Goal: Book appointment/travel/reservation

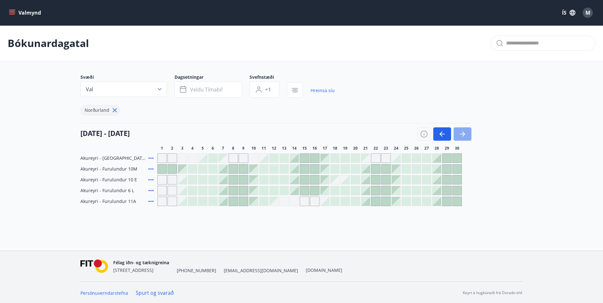
click at [465, 133] on icon "button" at bounding box center [463, 134] width 8 height 8
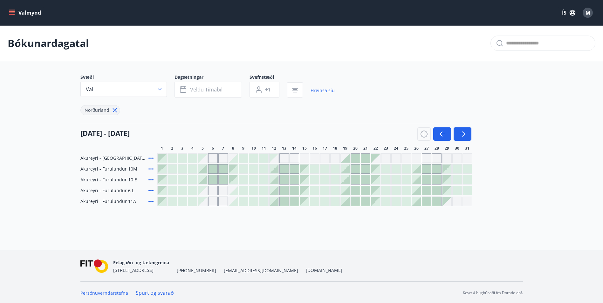
click at [32, 11] on button "Valmynd" at bounding box center [26, 12] width 36 height 11
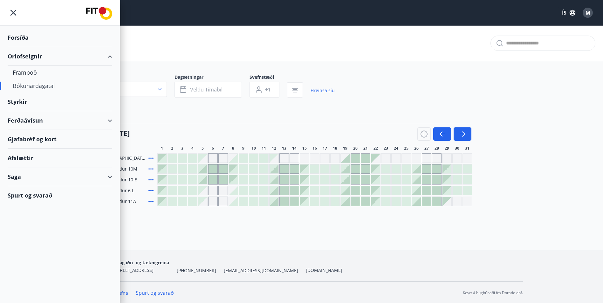
click at [38, 85] on div "Bókunardagatal" at bounding box center [60, 85] width 94 height 13
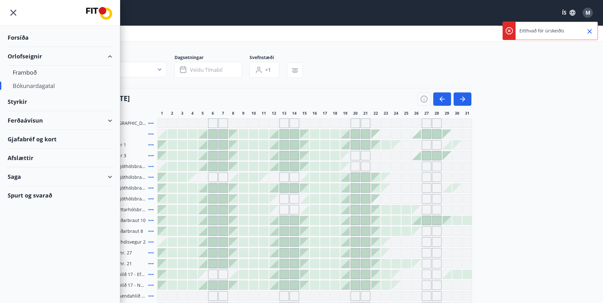
scroll to position [59, 0]
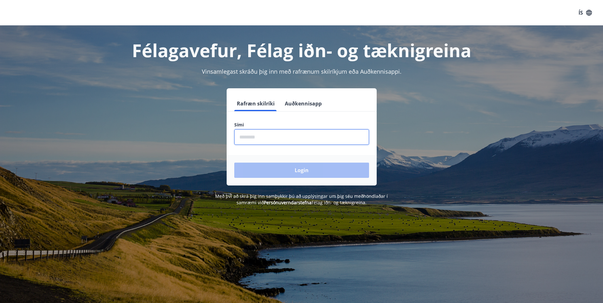
click at [266, 143] on input "phone" at bounding box center [301, 137] width 135 height 16
type input "********"
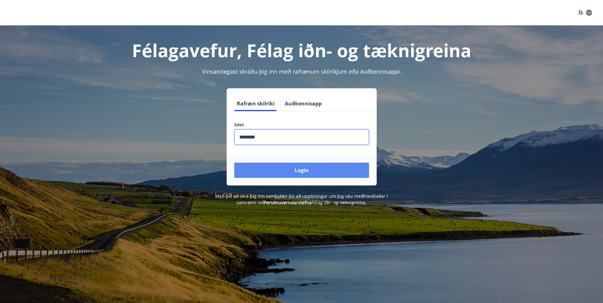
click at [292, 171] on button "Login" at bounding box center [301, 170] width 135 height 15
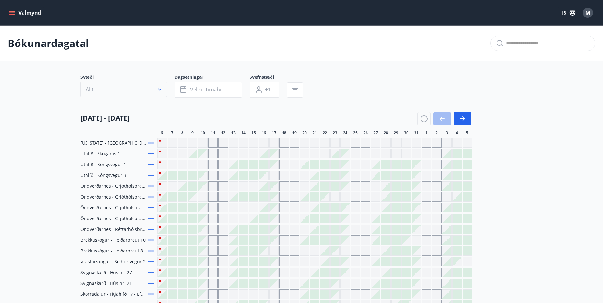
click at [156, 91] on button "Allt" at bounding box center [123, 89] width 86 height 15
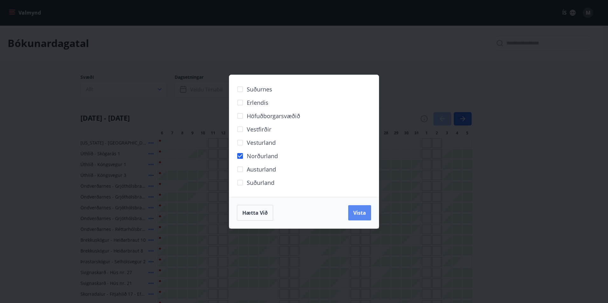
click at [360, 213] on span "Vista" at bounding box center [359, 213] width 13 height 7
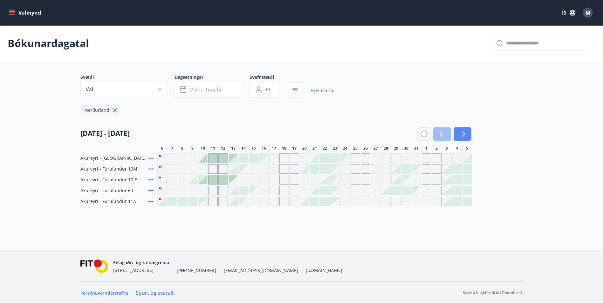
click at [465, 134] on icon "button" at bounding box center [463, 134] width 3 height 5
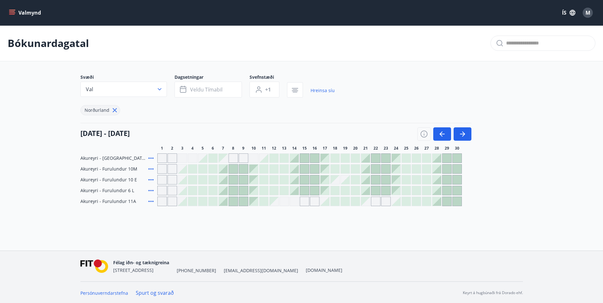
click at [153, 158] on icon at bounding box center [151, 159] width 8 height 8
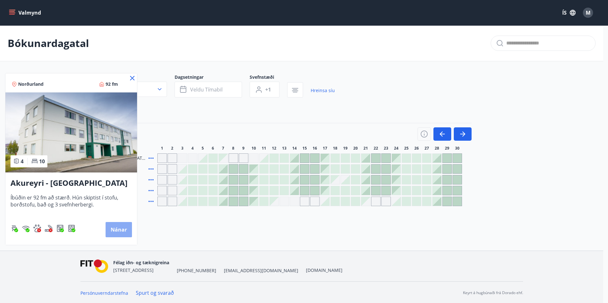
click at [125, 232] on button "Nánar" at bounding box center [119, 229] width 26 height 15
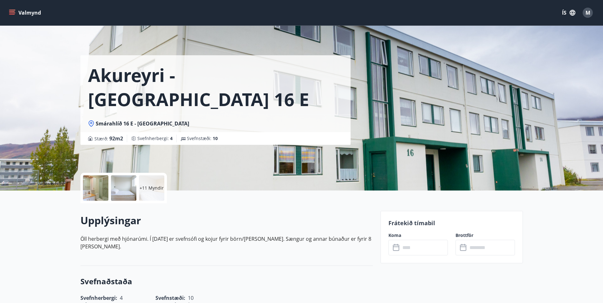
click at [93, 190] on div at bounding box center [95, 188] width 25 height 25
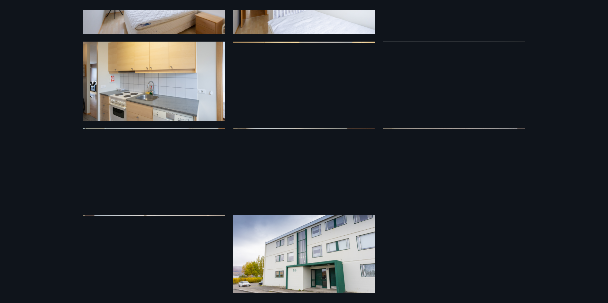
scroll to position [258, 0]
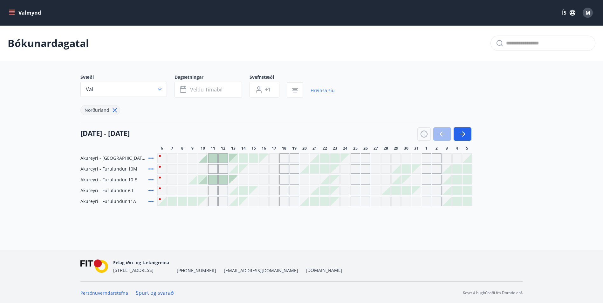
click at [152, 169] on icon at bounding box center [150, 169] width 5 height 1
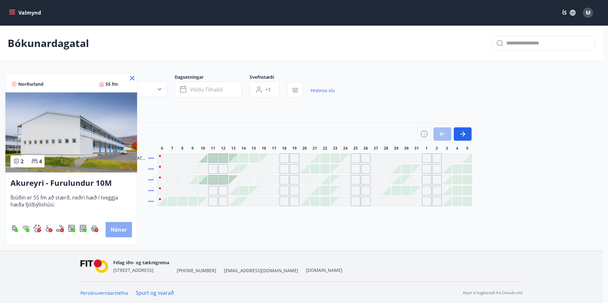
click at [122, 232] on button "Nánar" at bounding box center [119, 229] width 26 height 15
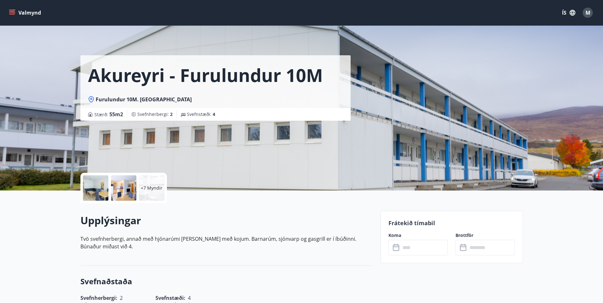
click at [147, 190] on p "+7 Myndir" at bounding box center [152, 188] width 22 height 6
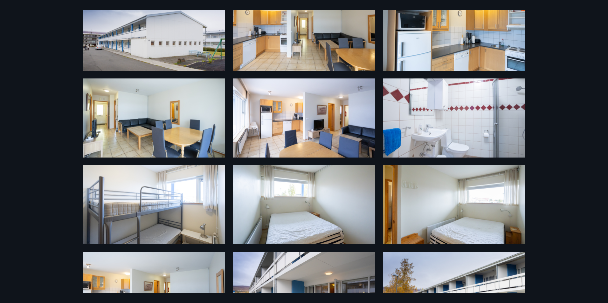
scroll to position [44, 0]
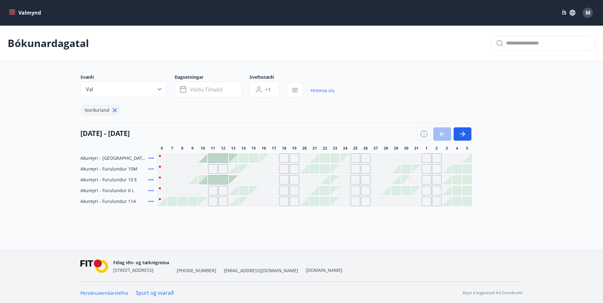
click at [150, 179] on icon at bounding box center [151, 180] width 8 height 8
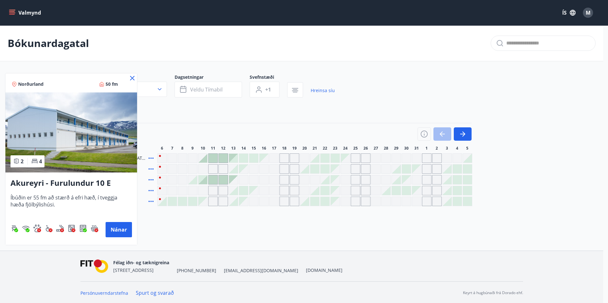
click at [133, 79] on icon at bounding box center [132, 78] width 4 height 4
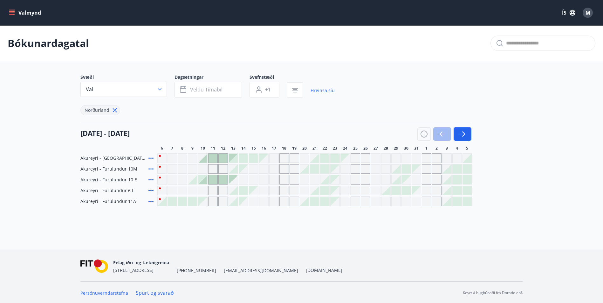
click at [151, 200] on icon at bounding box center [151, 202] width 8 height 8
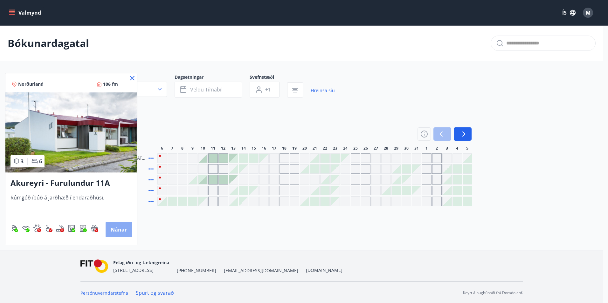
click at [122, 230] on button "Nánar" at bounding box center [119, 229] width 26 height 15
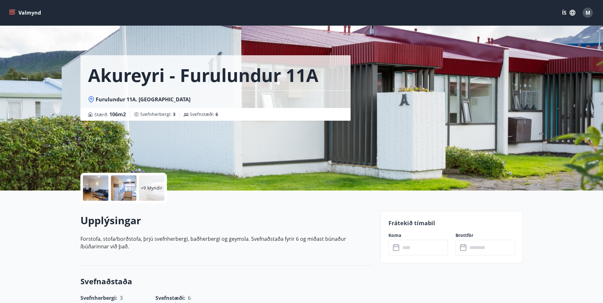
click at [100, 189] on div at bounding box center [95, 188] width 25 height 25
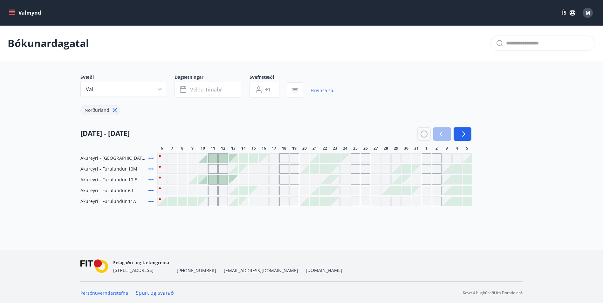
click at [13, 11] on icon "menu" at bounding box center [12, 11] width 6 height 1
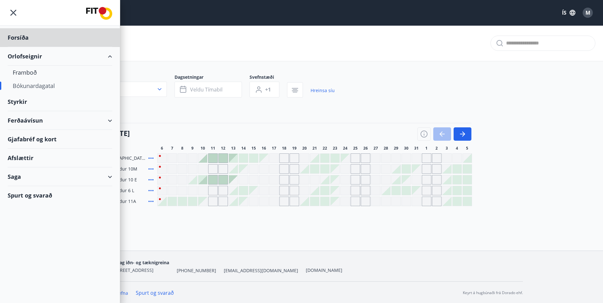
click at [21, 102] on div "Styrkir" at bounding box center [60, 102] width 105 height 19
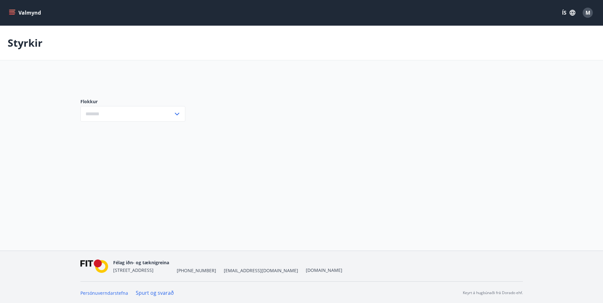
type input "***"
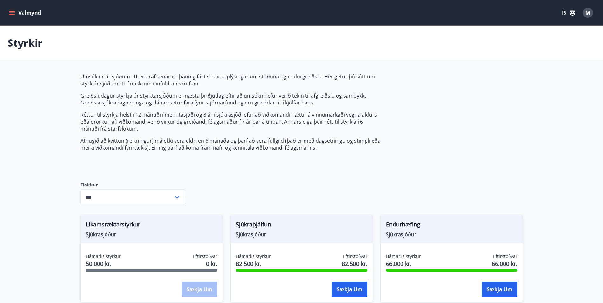
click at [10, 13] on icon "menu" at bounding box center [12, 13] width 6 height 6
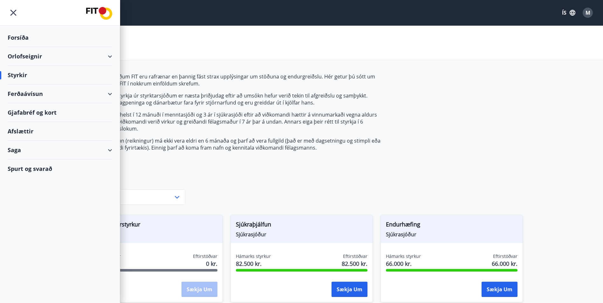
click at [34, 132] on div "Afslættir" at bounding box center [60, 131] width 105 height 19
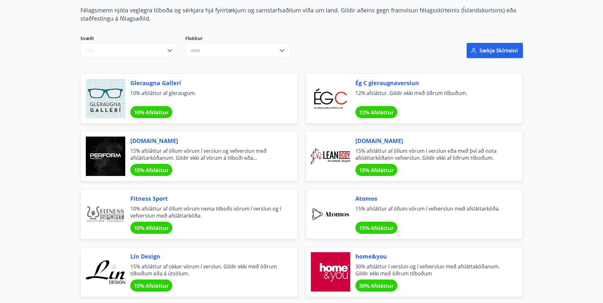
scroll to position [64, 0]
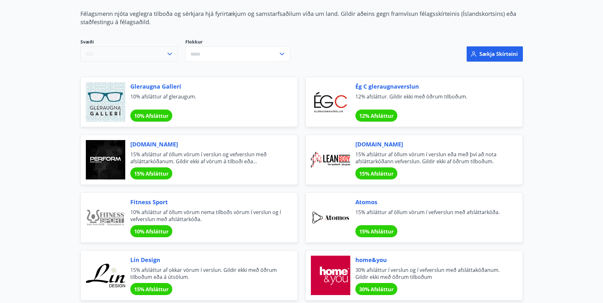
click at [147, 55] on button "Allt" at bounding box center [128, 53] width 97 height 15
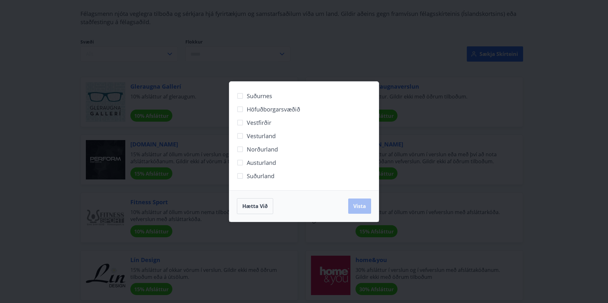
click at [263, 150] on span "Norðurland" at bounding box center [262, 149] width 31 height 8
click at [361, 211] on button "Vista" at bounding box center [359, 206] width 23 height 15
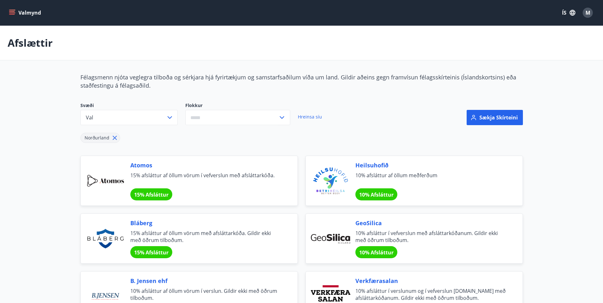
click at [11, 14] on icon "menu" at bounding box center [12, 14] width 6 height 1
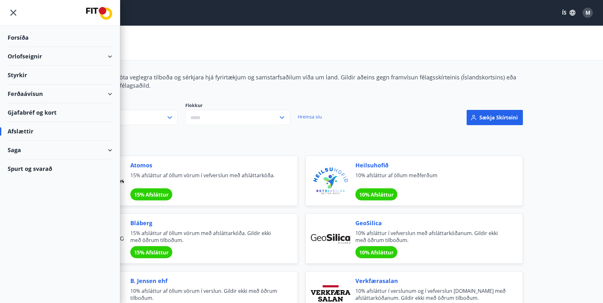
click at [37, 92] on div "Ferðaávísun" at bounding box center [60, 94] width 105 height 19
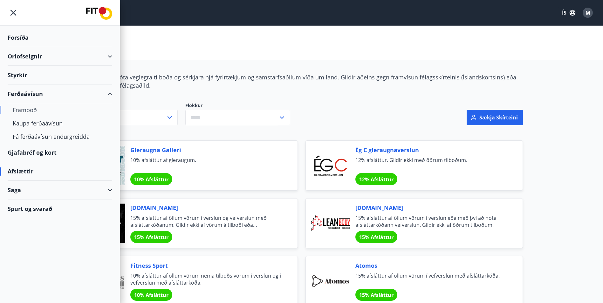
click at [33, 108] on div "Framboð" at bounding box center [60, 109] width 94 height 13
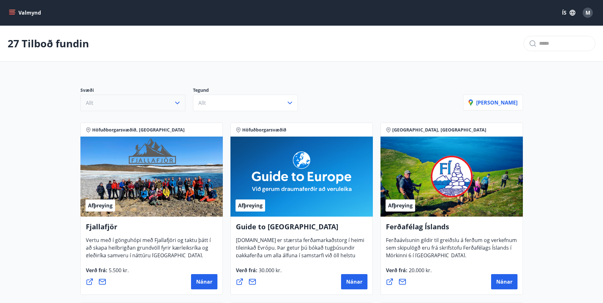
click at [175, 106] on icon "button" at bounding box center [178, 103] width 8 height 8
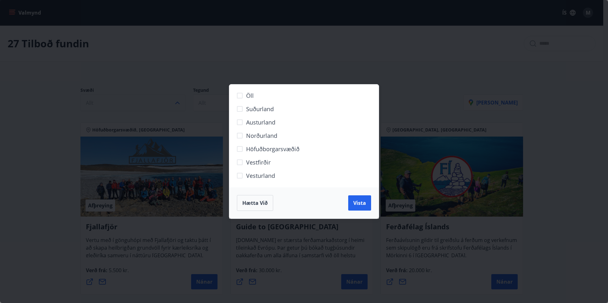
click at [251, 133] on span "Norðurland" at bounding box center [261, 136] width 31 height 8
click at [364, 201] on span "Vista" at bounding box center [359, 203] width 13 height 7
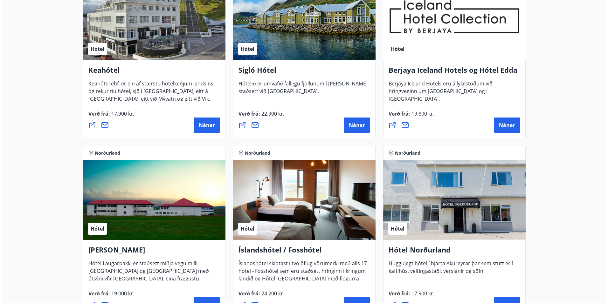
scroll to position [159, 0]
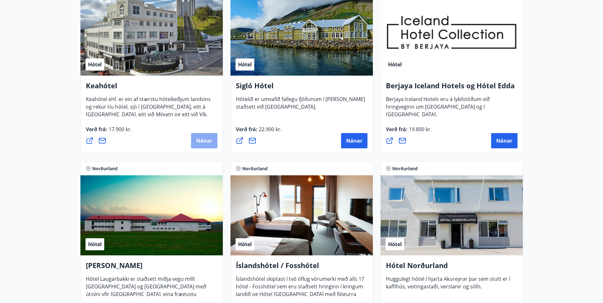
click at [200, 140] on span "Nánar" at bounding box center [204, 140] width 16 height 7
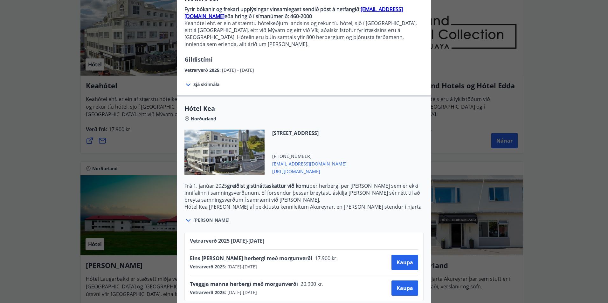
scroll to position [67, 0]
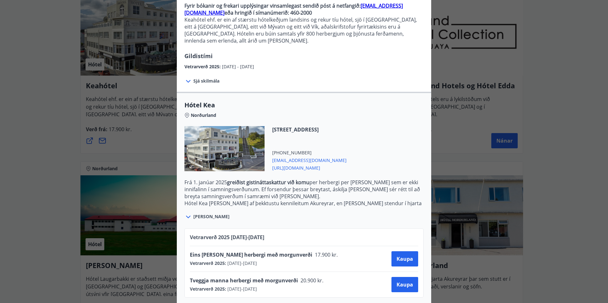
click at [307, 164] on span "https://www.keahotels.is/" at bounding box center [309, 168] width 74 height 8
click at [203, 214] on span "Sjá meira" at bounding box center [211, 217] width 36 height 6
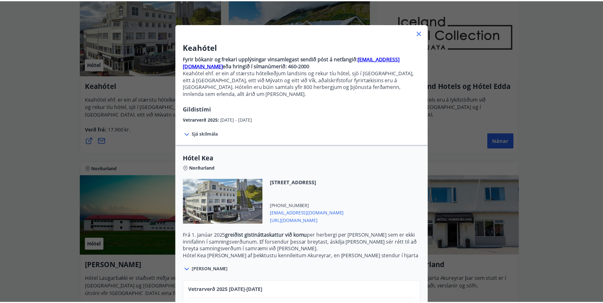
scroll to position [3, 0]
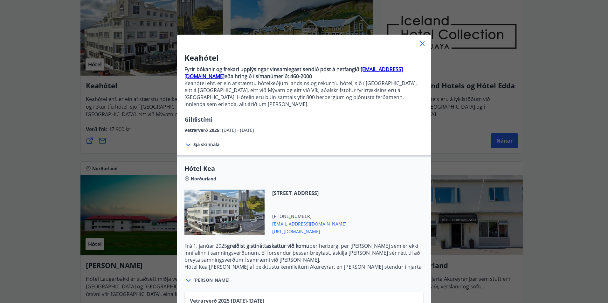
click at [424, 44] on div at bounding box center [304, 41] width 254 height 13
click at [419, 43] on icon at bounding box center [422, 44] width 8 height 8
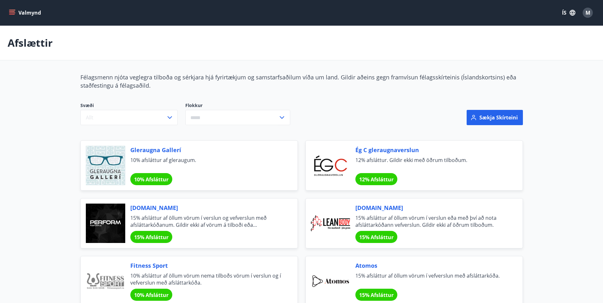
click at [10, 11] on icon "menu" at bounding box center [12, 11] width 6 height 1
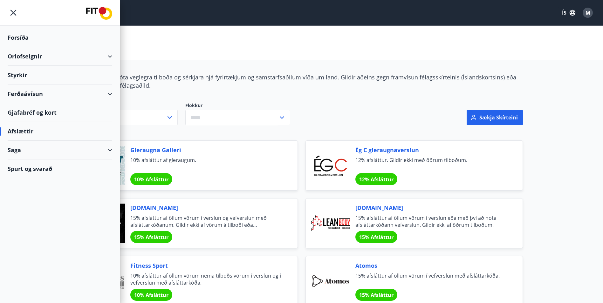
click at [41, 58] on div "Orlofseignir" at bounding box center [60, 56] width 105 height 19
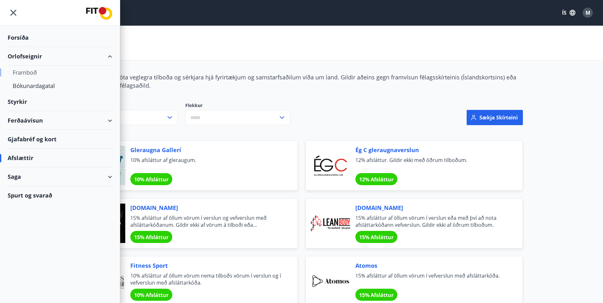
click at [39, 72] on div "Framboð" at bounding box center [60, 72] width 94 height 13
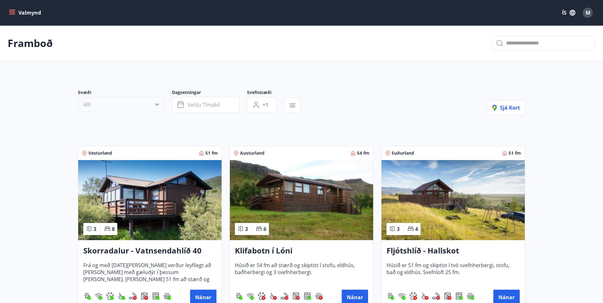
click at [149, 105] on button "Allt" at bounding box center [121, 104] width 86 height 15
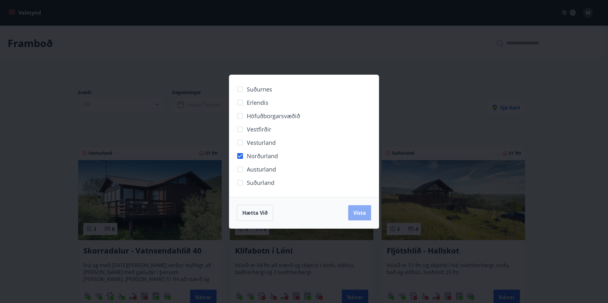
drag, startPoint x: 362, startPoint y: 213, endPoint x: 412, endPoint y: 201, distance: 51.4
click at [362, 213] on span "Vista" at bounding box center [359, 213] width 13 height 7
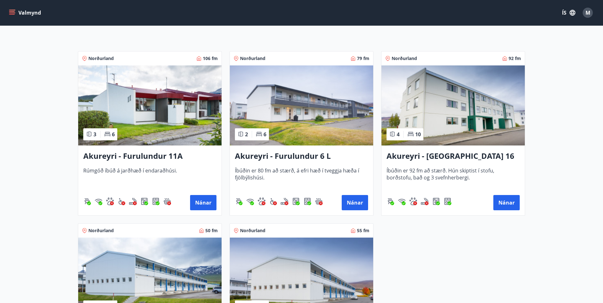
scroll to position [95, 0]
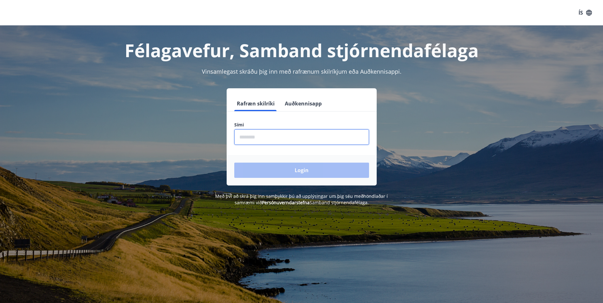
click at [279, 133] on input "phone" at bounding box center [301, 137] width 135 height 16
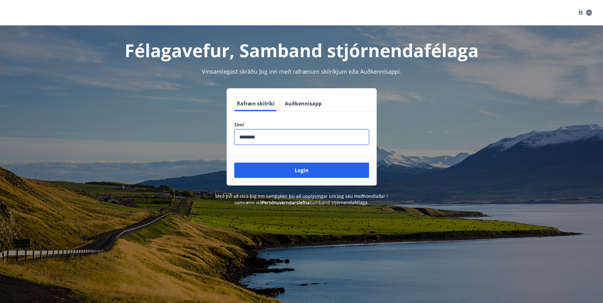
click at [234, 163] on button "Login" at bounding box center [301, 170] width 135 height 15
click at [277, 140] on input "phone" at bounding box center [301, 137] width 135 height 16
drag, startPoint x: 259, startPoint y: 139, endPoint x: 252, endPoint y: 138, distance: 6.4
click at [252, 138] on input "phone" at bounding box center [301, 137] width 135 height 16
drag, startPoint x: 265, startPoint y: 138, endPoint x: 237, endPoint y: 138, distance: 28.0
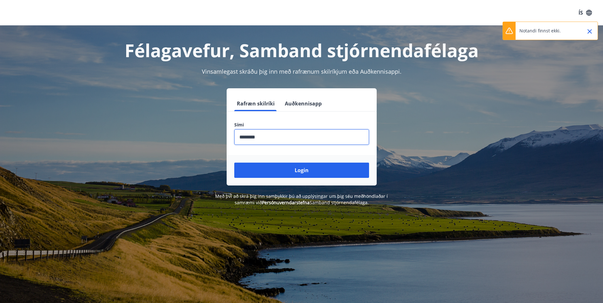
click at [237, 138] on input "phone" at bounding box center [301, 137] width 135 height 16
type input "********"
click at [234, 163] on button "Login" at bounding box center [301, 170] width 135 height 15
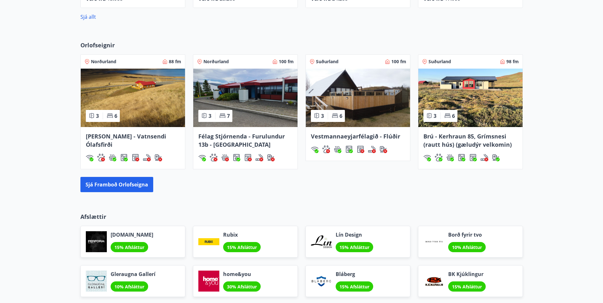
scroll to position [382, 0]
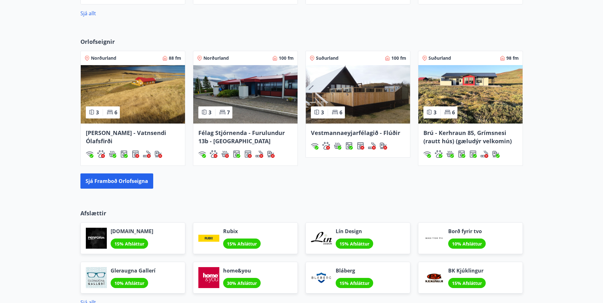
click at [240, 103] on img at bounding box center [245, 94] width 104 height 59
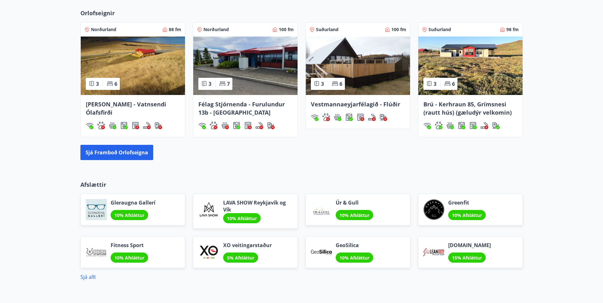
scroll to position [425, 0]
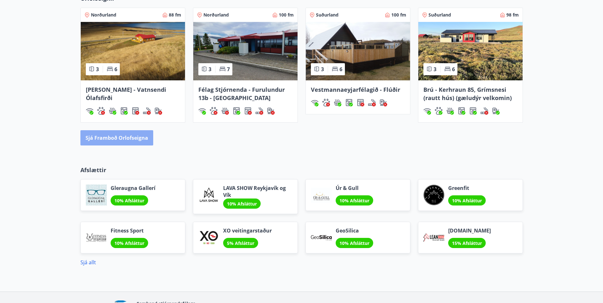
click at [128, 141] on button "Sjá framboð orlofseigna" at bounding box center [116, 137] width 73 height 15
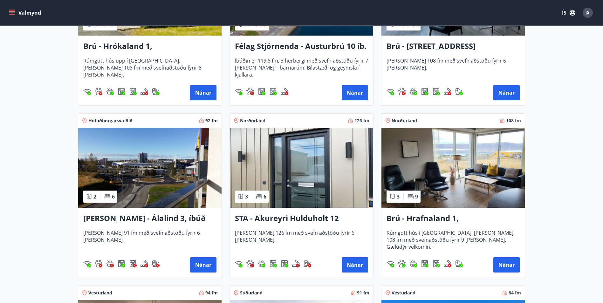
scroll to position [159, 0]
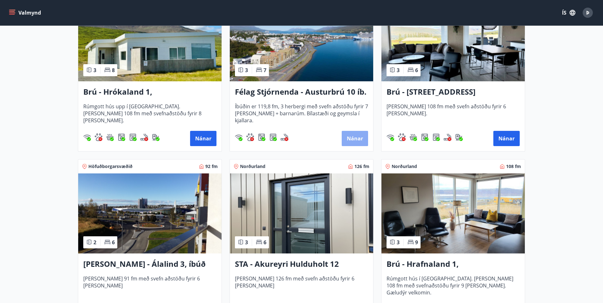
click at [353, 136] on button "Nánar" at bounding box center [355, 138] width 26 height 15
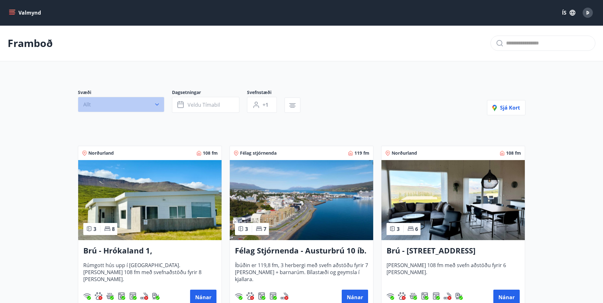
click at [154, 105] on icon "button" at bounding box center [157, 104] width 6 height 6
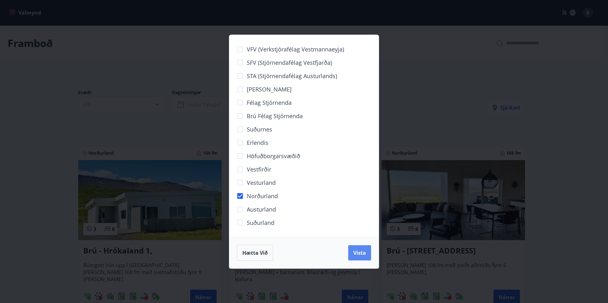
click at [360, 247] on button "Vista" at bounding box center [359, 252] width 23 height 15
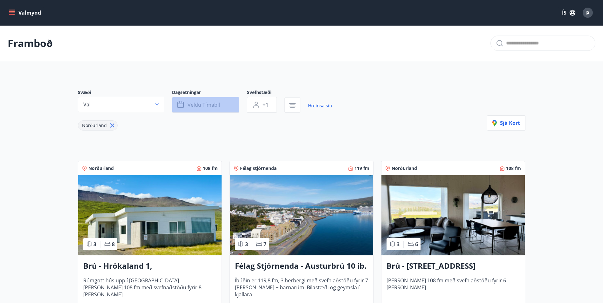
click at [200, 106] on span "Veldu tímabil" at bounding box center [204, 104] width 32 height 7
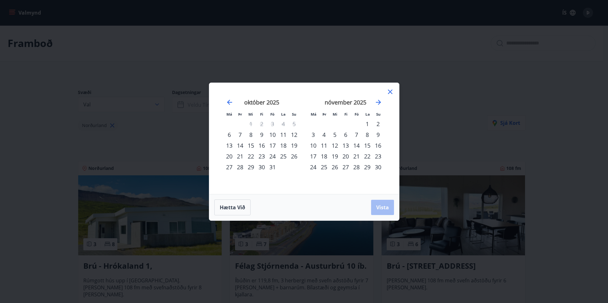
click at [358, 135] on div "7" at bounding box center [356, 134] width 11 height 11
click at [379, 135] on div "9" at bounding box center [378, 134] width 11 height 11
click at [379, 208] on span "Vista" at bounding box center [382, 207] width 13 height 7
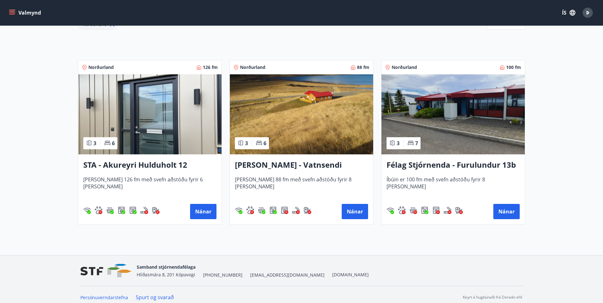
scroll to position [107, 0]
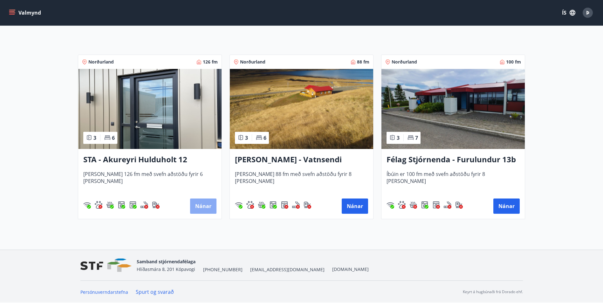
click at [203, 203] on button "Nánar" at bounding box center [203, 206] width 26 height 15
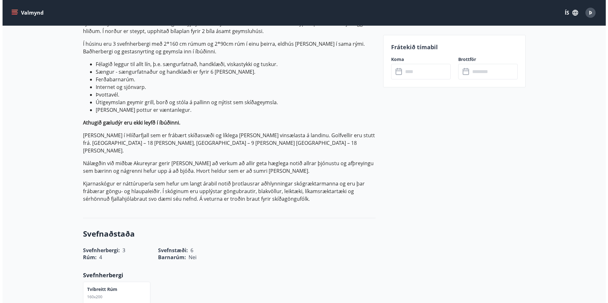
scroll to position [191, 0]
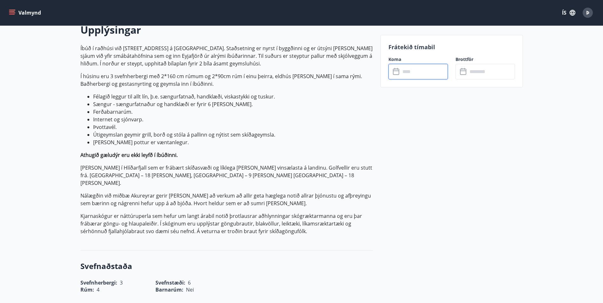
click at [402, 74] on input "text" at bounding box center [424, 72] width 47 height 16
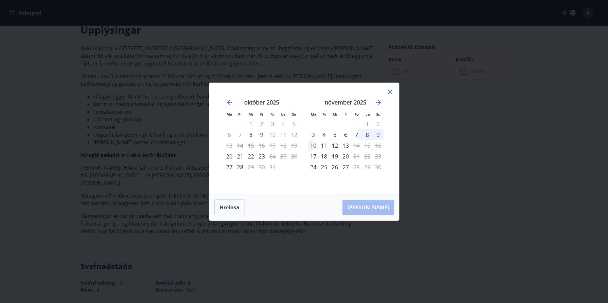
click at [364, 134] on div "8" at bounding box center [367, 134] width 11 height 11
click at [317, 146] on div "10" at bounding box center [313, 145] width 11 height 11
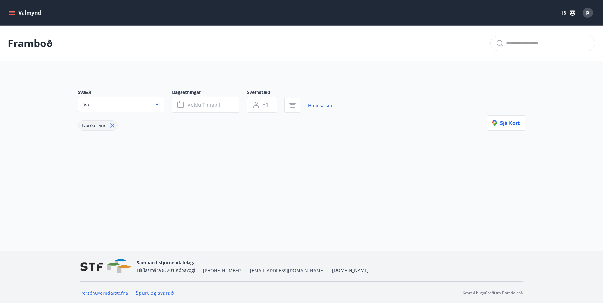
scroll to position [1, 0]
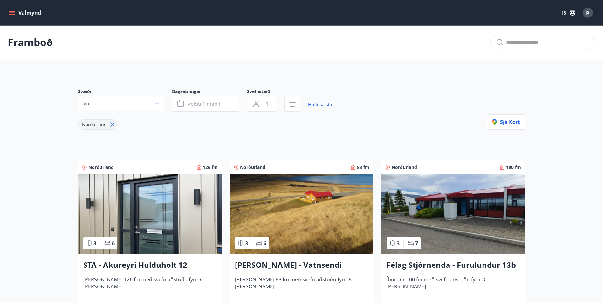
click at [12, 11] on icon "menu" at bounding box center [12, 11] width 6 height 1
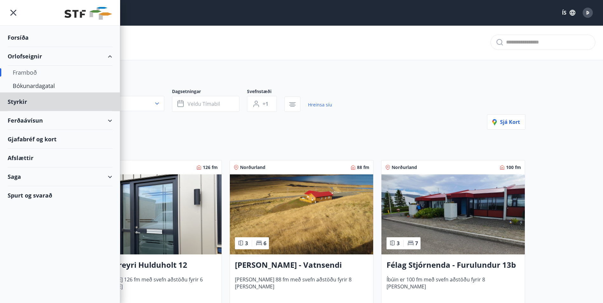
click at [24, 37] on div "Forsíða" at bounding box center [60, 37] width 105 height 19
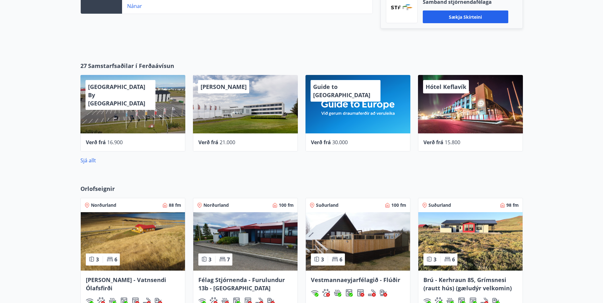
scroll to position [255, 0]
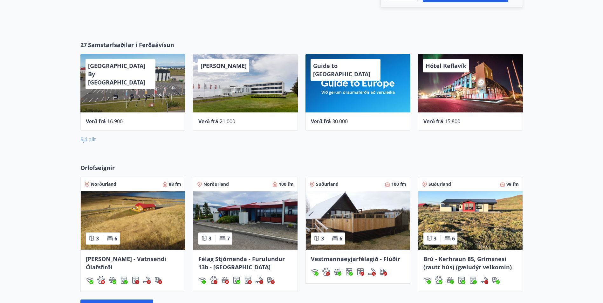
click at [88, 139] on link "Sjá allt" at bounding box center [88, 139] width 16 height 7
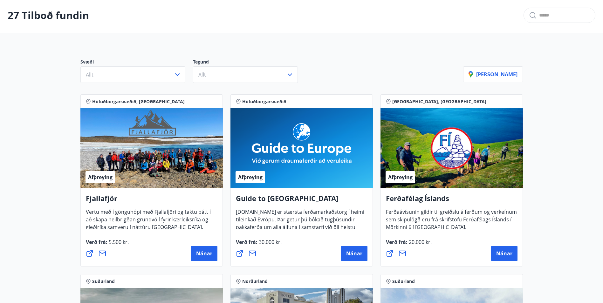
scroll to position [32, 0]
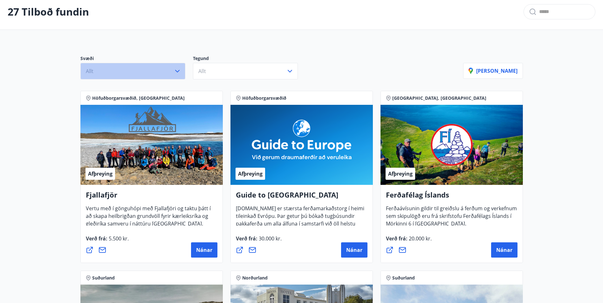
click at [181, 69] on icon "button" at bounding box center [178, 71] width 8 height 8
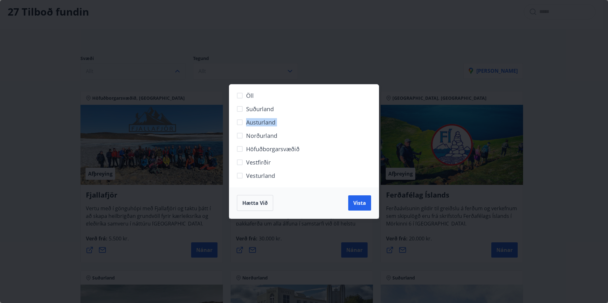
click at [241, 136] on div "Öll Suðurland Austurland Norðurland Höfuðborgarsvæðið Vestfirðir Vesturland" at bounding box center [304, 136] width 150 height 103
click at [355, 201] on span "Vista" at bounding box center [359, 203] width 13 height 7
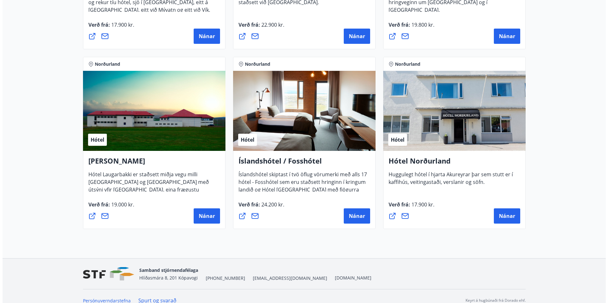
scroll to position [272, 0]
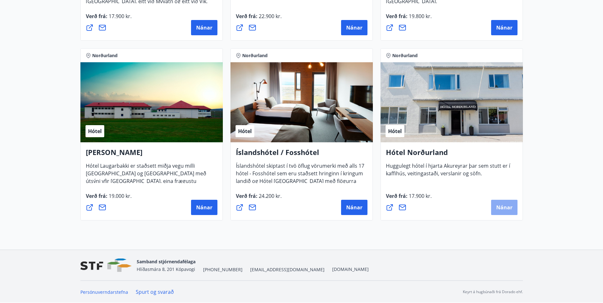
click at [507, 206] on span "Nánar" at bounding box center [504, 207] width 16 height 7
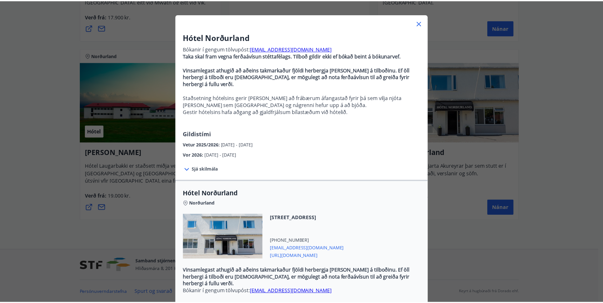
scroll to position [24, 0]
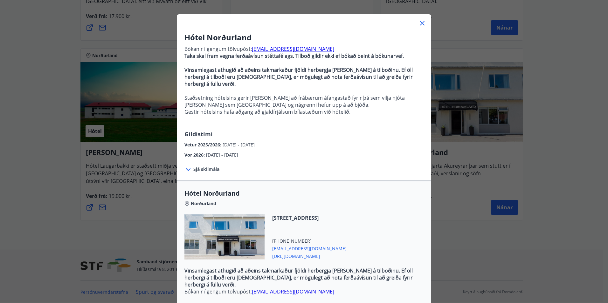
click at [419, 20] on icon at bounding box center [422, 23] width 8 height 8
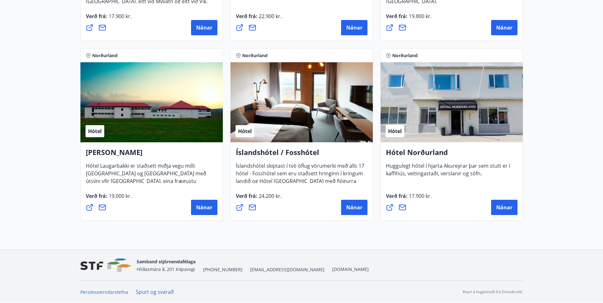
drag, startPoint x: 499, startPoint y: 154, endPoint x: 527, endPoint y: 198, distance: 52.6
click at [527, 198] on div "Norðurland Hótel Keahótel Keahótel ehf. er ein af stærstu hótelkeðjum landsins …" at bounding box center [302, 45] width 458 height 360
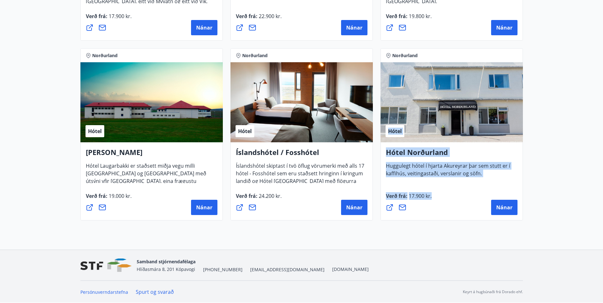
drag, startPoint x: 527, startPoint y: 198, endPoint x: 566, endPoint y: 178, distance: 44.2
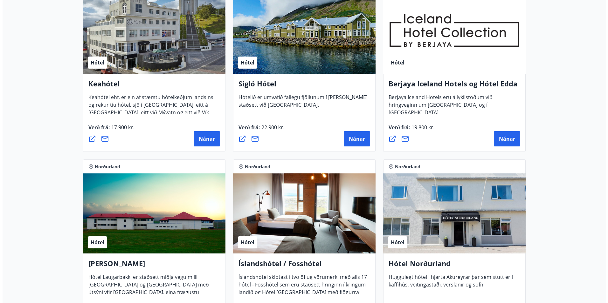
scroll to position [145, 0]
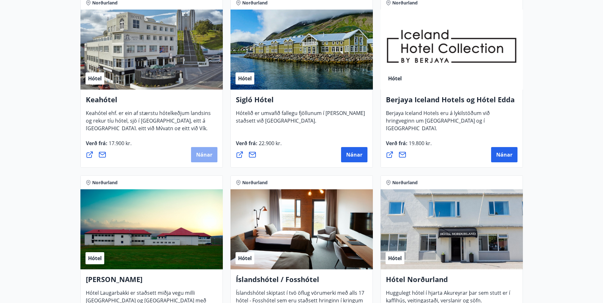
click at [206, 156] on span "Nánar" at bounding box center [204, 154] width 16 height 7
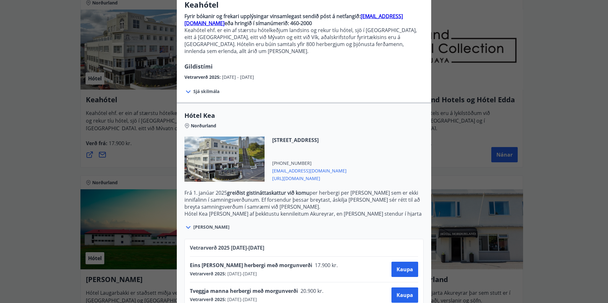
scroll to position [67, 0]
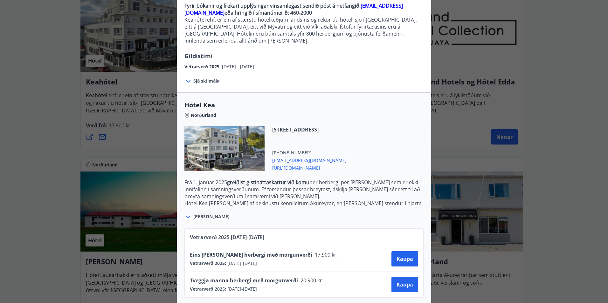
scroll to position [32, 0]
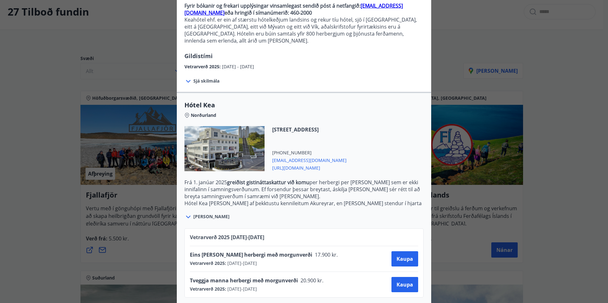
click at [25, 54] on div "Keahótel Fyrir bókanir og frekari upplýsingar vinsamlegast sendið póst á netfan…" at bounding box center [304, 84] width 608 height 303
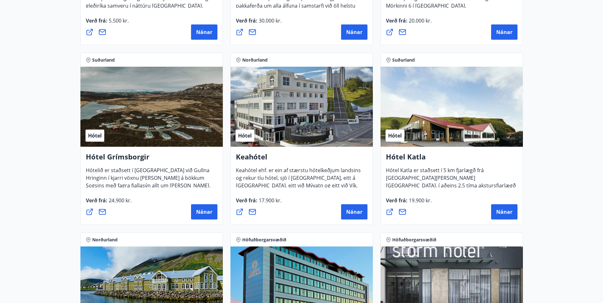
scroll to position [247, 0]
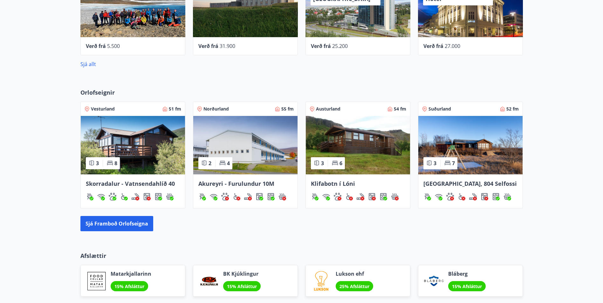
scroll to position [350, 0]
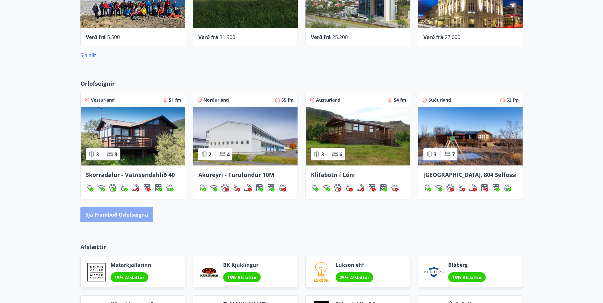
click at [140, 217] on button "Sjá framboð orlofseigna" at bounding box center [116, 214] width 73 height 15
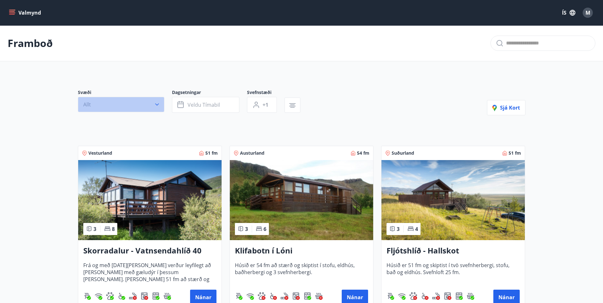
click at [160, 104] on icon "button" at bounding box center [157, 104] width 6 height 6
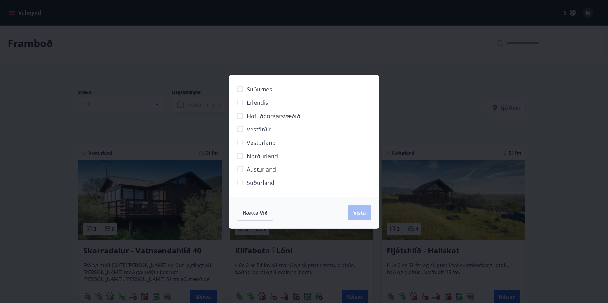
click at [278, 157] on div "Norðurland" at bounding box center [304, 155] width 134 height 13
click at [265, 157] on span "Norðurland" at bounding box center [262, 156] width 31 height 8
drag, startPoint x: 360, startPoint y: 210, endPoint x: 328, endPoint y: 204, distance: 31.7
click at [363, 212] on span "Vista" at bounding box center [359, 213] width 13 height 7
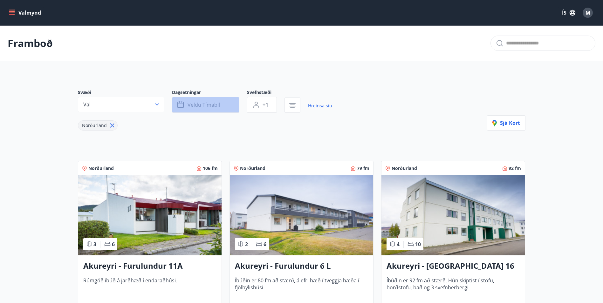
click at [211, 103] on span "Veldu tímabil" at bounding box center [204, 104] width 32 height 7
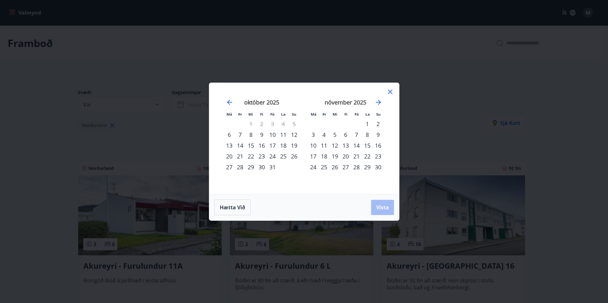
click at [360, 135] on div "7" at bounding box center [356, 134] width 11 height 11
click at [377, 136] on div "9" at bounding box center [378, 134] width 11 height 11
click at [383, 209] on span "Vista" at bounding box center [382, 207] width 13 height 7
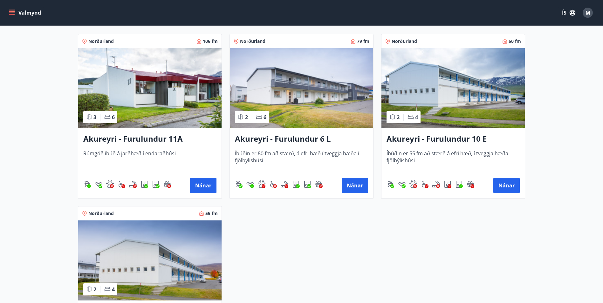
scroll to position [159, 0]
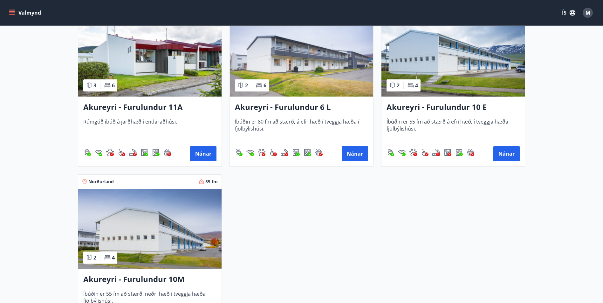
click at [154, 107] on h3 "Akureyri - Furulundur 11A" at bounding box center [149, 107] width 133 height 11
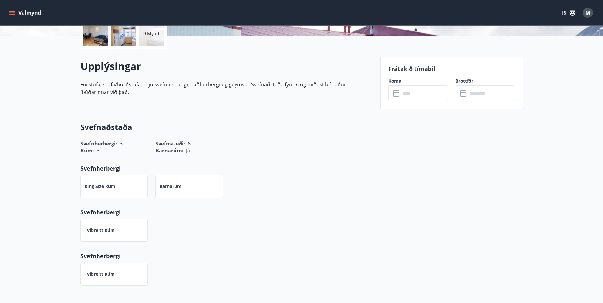
scroll to position [159, 0]
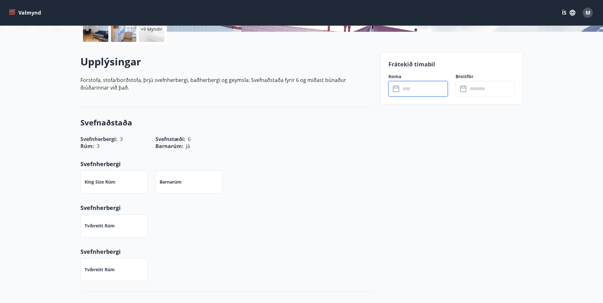
click at [411, 85] on input "text" at bounding box center [424, 89] width 47 height 16
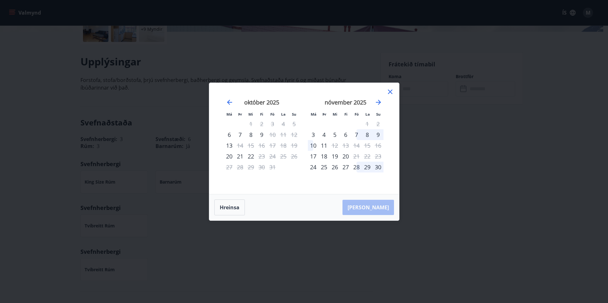
click at [357, 134] on div "7" at bounding box center [356, 134] width 11 height 11
click at [376, 135] on div "9" at bounding box center [378, 134] width 11 height 11
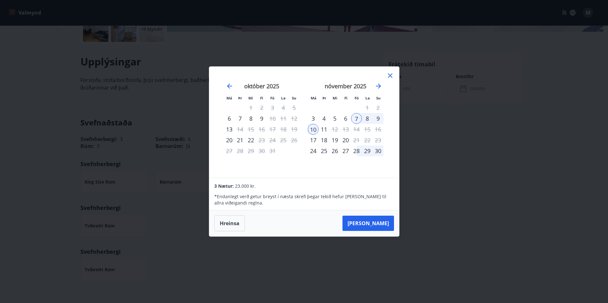
click at [314, 129] on div "10" at bounding box center [313, 129] width 11 height 11
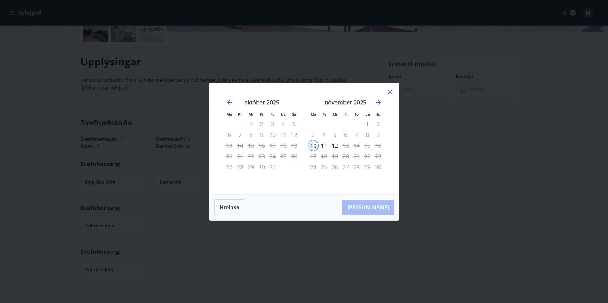
click at [337, 234] on div "Má Þr Mi Fi Fö La Su Má Þr Mi Fi Fö La Su [DATE] 1 2 3 4 5 6 7 8 9 10 11 12 13 …" at bounding box center [304, 151] width 608 height 303
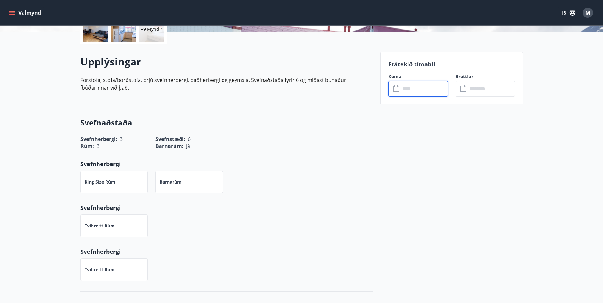
click at [410, 87] on input "text" at bounding box center [424, 89] width 47 height 16
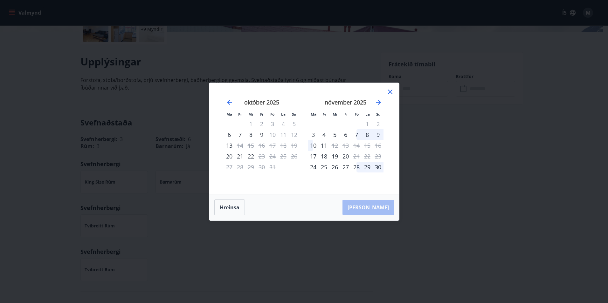
click at [355, 134] on div "7" at bounding box center [356, 134] width 11 height 11
click at [312, 146] on div "10" at bounding box center [313, 145] width 11 height 11
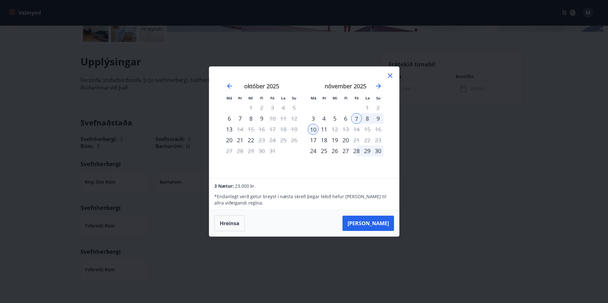
click at [476, 217] on div "Má Þr Mi Fi Fö La Su Má Þr Mi Fi Fö La Su [DATE] 1 2 3 4 5 6 7 8 9 10 11 12 13 …" at bounding box center [304, 151] width 608 height 303
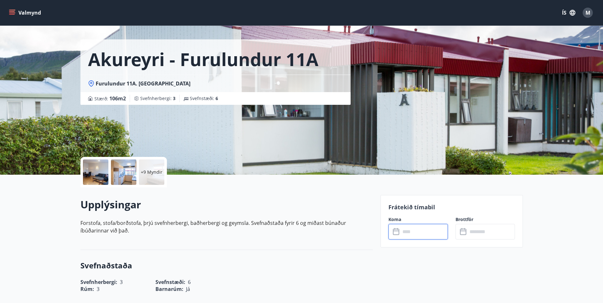
scroll to position [0, 0]
